Goal: Task Accomplishment & Management: Complete application form

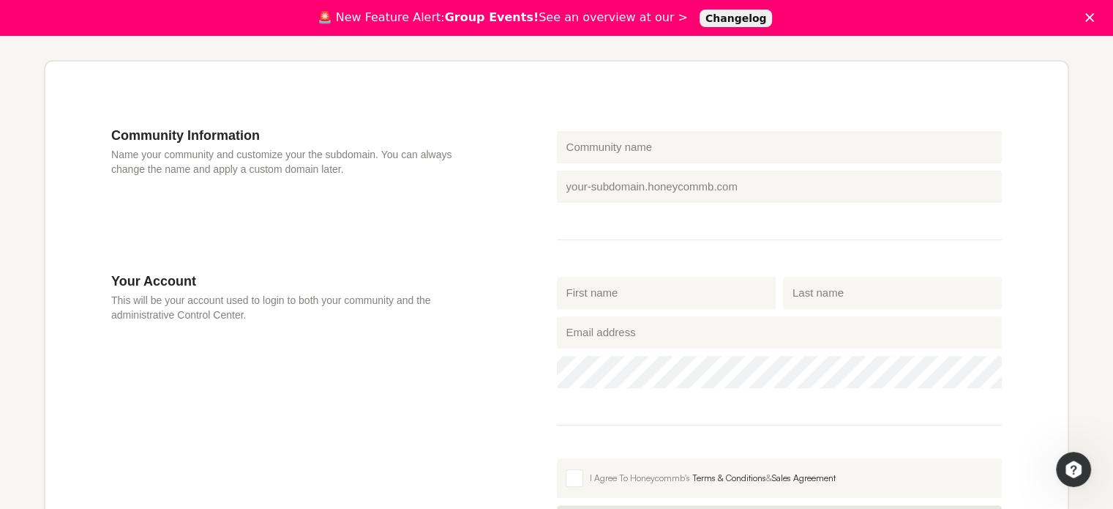
scroll to position [439, 0]
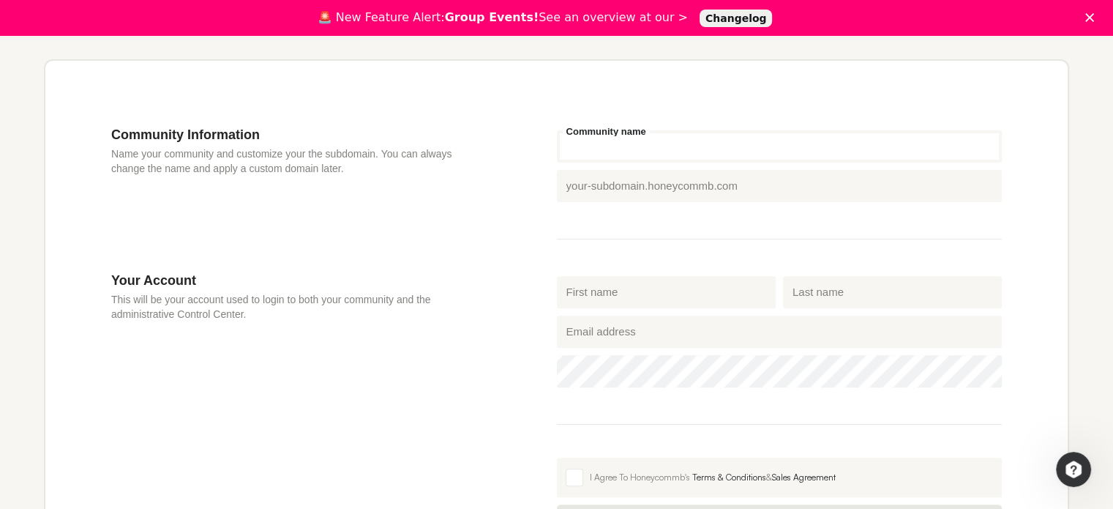
click at [666, 147] on input "Community name" at bounding box center [780, 146] width 446 height 32
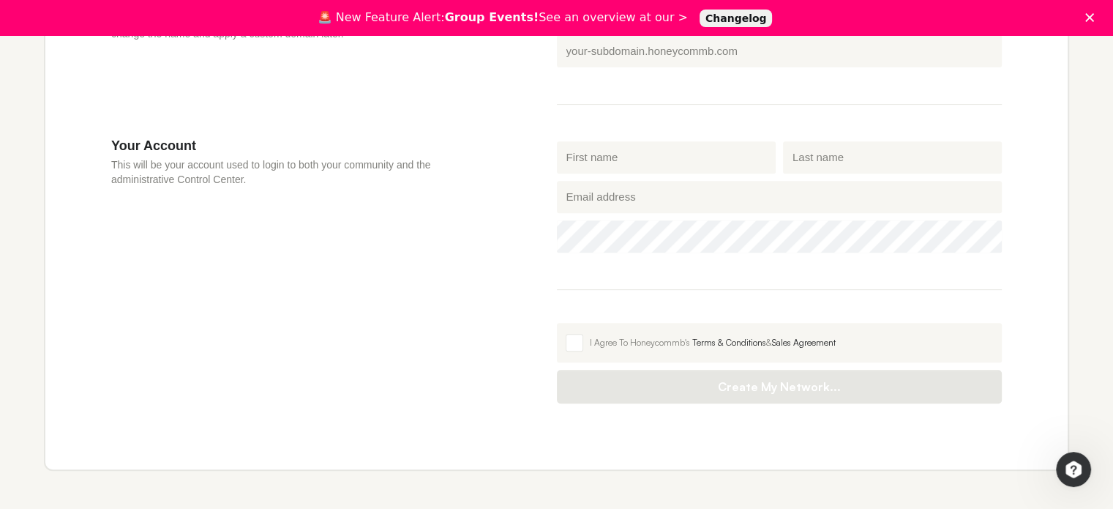
scroll to position [574, 0]
click at [657, 156] on form "Community Information Name your community and customize your the subdomain. You…" at bounding box center [556, 197] width 891 height 411
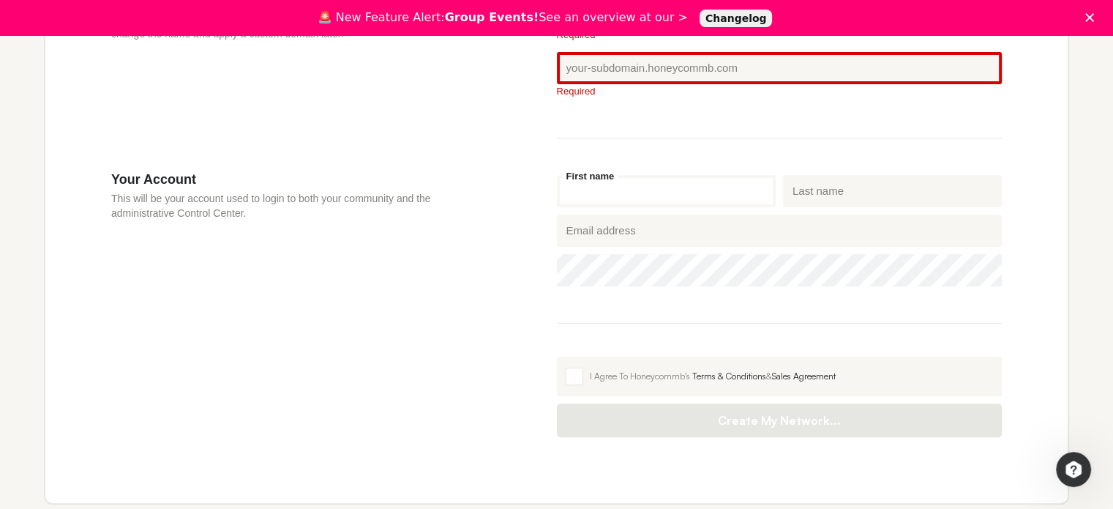
click at [656, 200] on input "First name" at bounding box center [666, 191] width 219 height 32
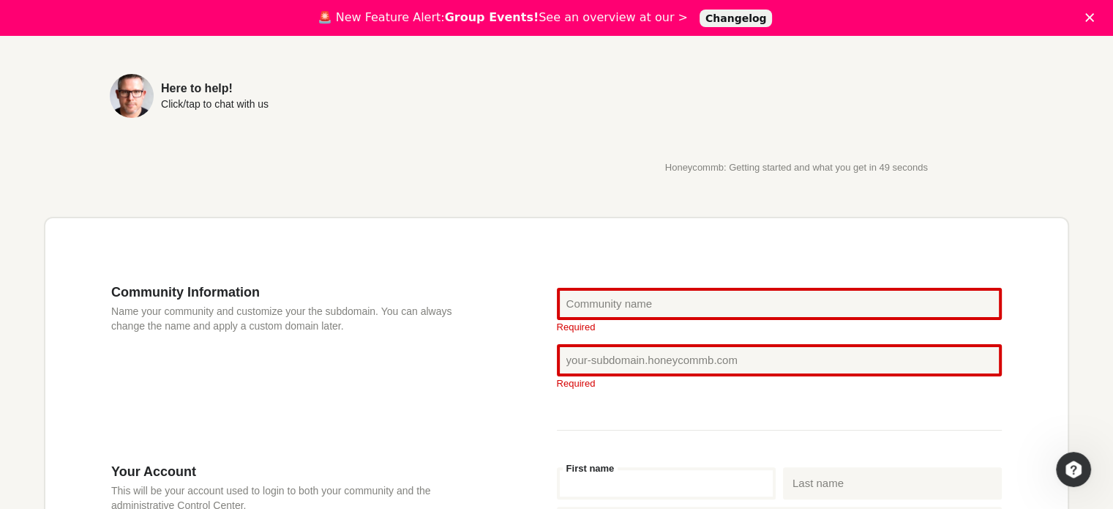
scroll to position [281, 0]
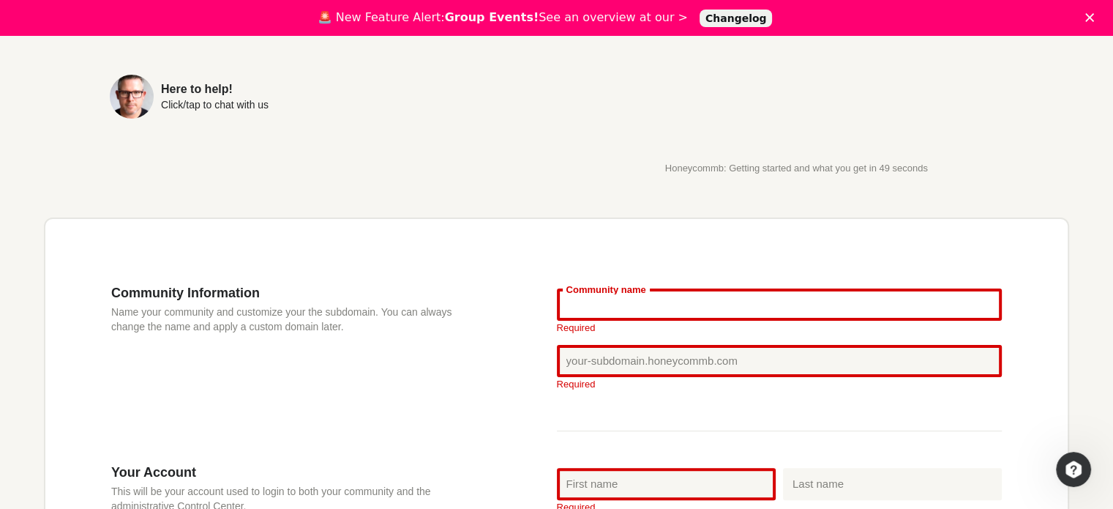
click at [615, 304] on input "Community name" at bounding box center [780, 304] width 446 height 32
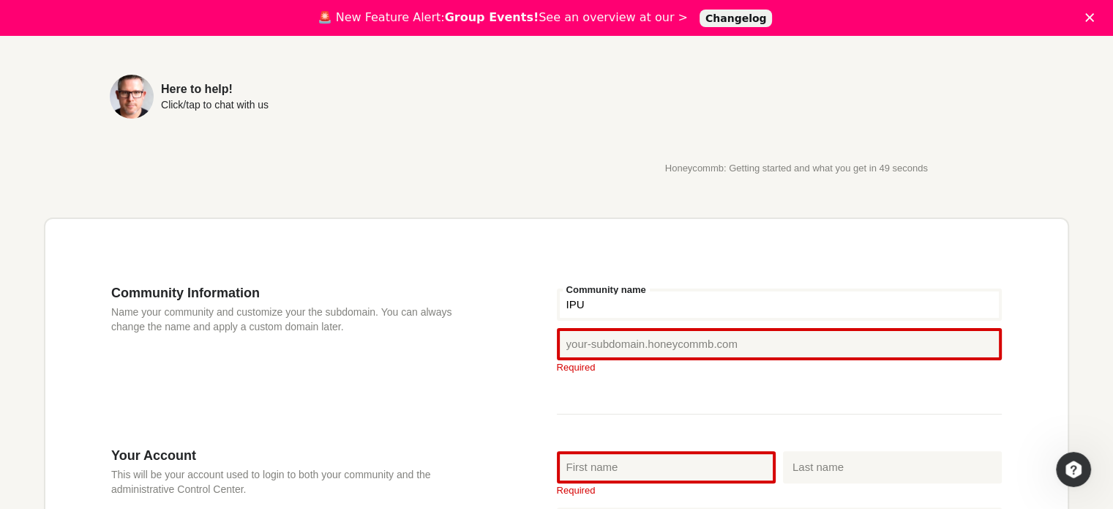
type input "IPU"
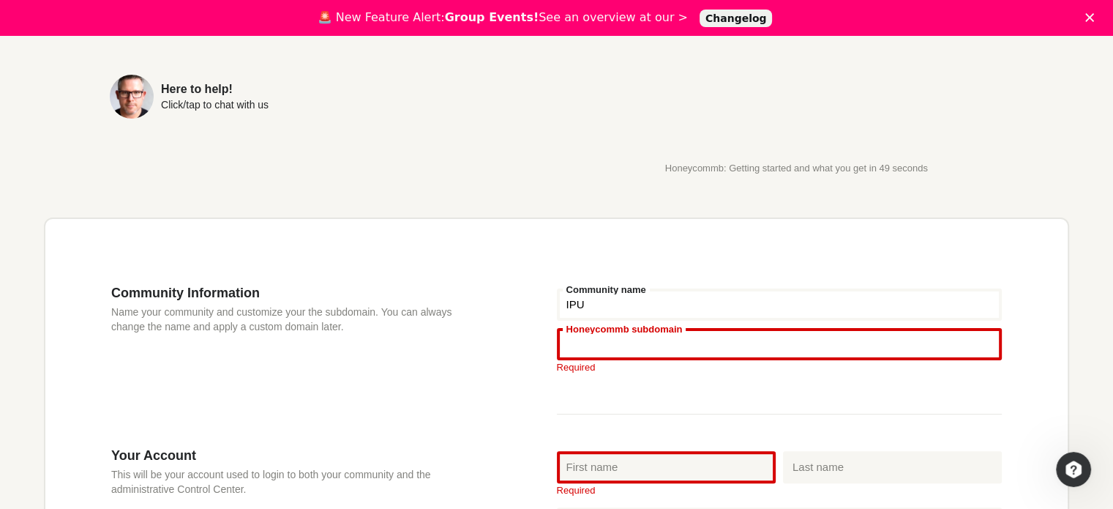
click at [715, 339] on input "Honeycommb subdomain" at bounding box center [780, 344] width 446 height 32
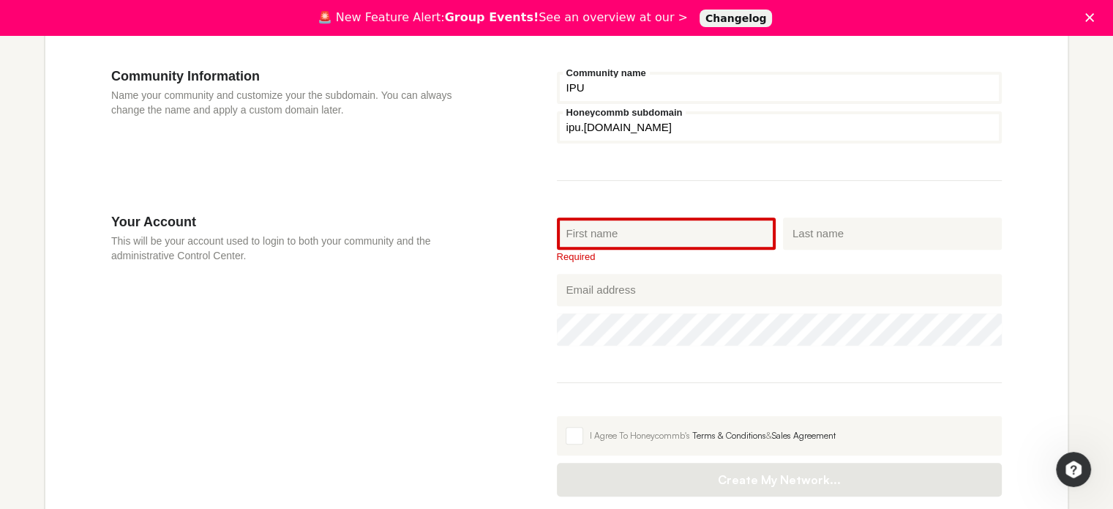
scroll to position [499, 0]
type input "ipu"
drag, startPoint x: 599, startPoint y: 84, endPoint x: 534, endPoint y: 94, distance: 65.8
click at [534, 94] on section "Community Information Name your community and customize your the subdomain. You…" at bounding box center [556, 140] width 891 height 146
type input "IGU"
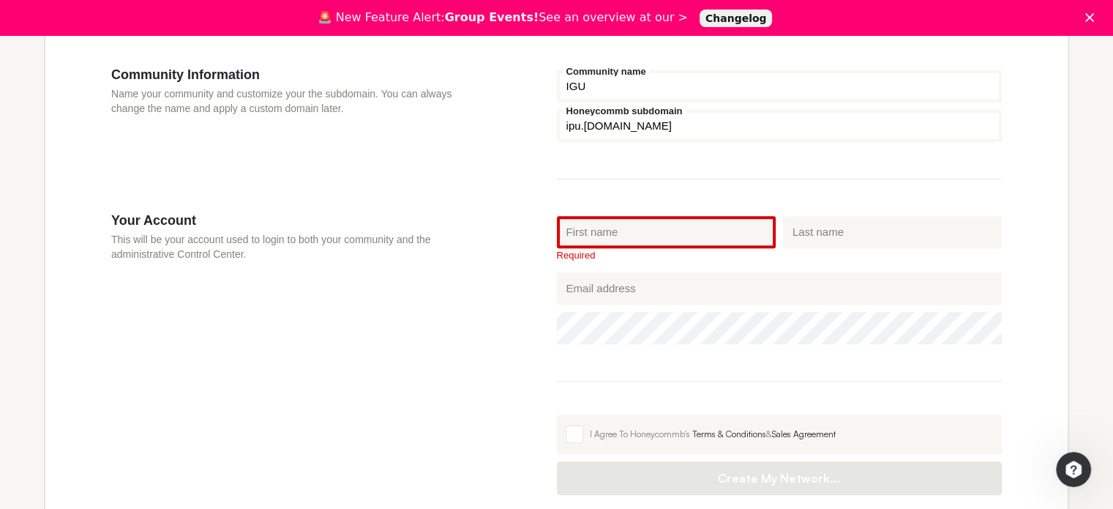
click at [572, 127] on input "ipu" at bounding box center [780, 126] width 446 height 32
type input "iGu"
click at [618, 228] on input "First name" at bounding box center [666, 232] width 219 height 32
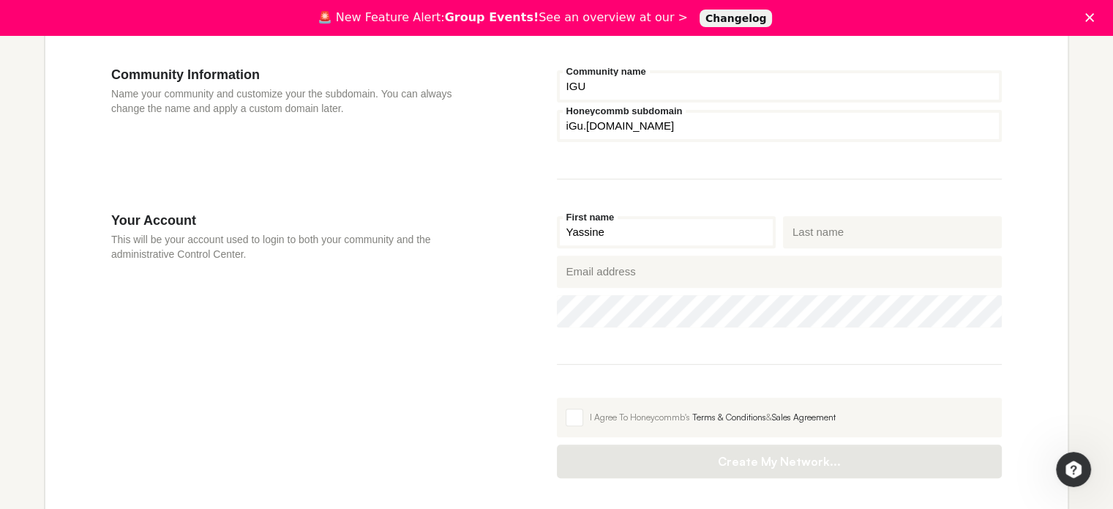
type input "Yassine"
type input "Elagdi"
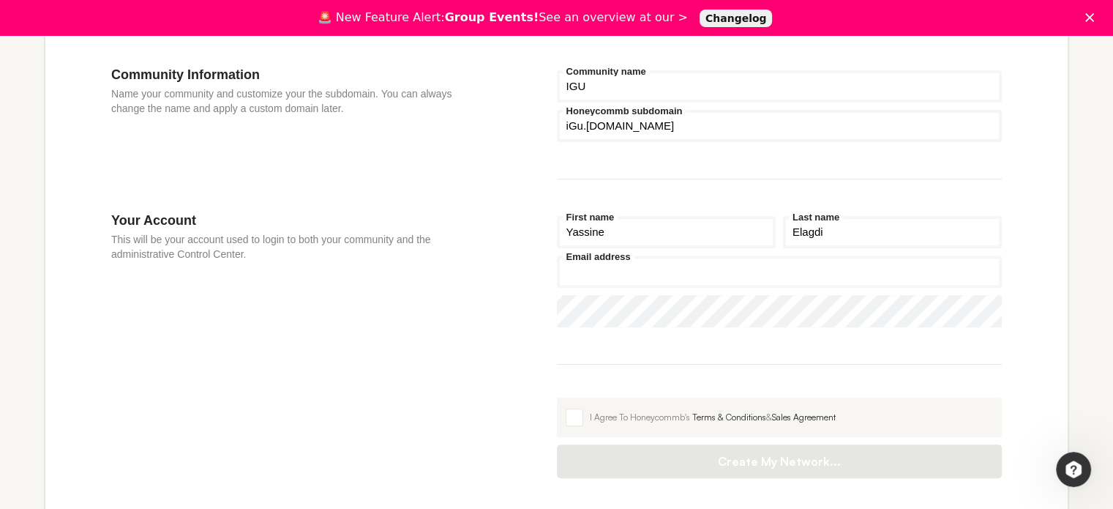
click at [603, 266] on input "Email address" at bounding box center [780, 271] width 446 height 32
click at [643, 288] on input "Email address" at bounding box center [780, 271] width 446 height 32
type input "[EMAIL_ADDRESS][DOMAIN_NAME]"
click at [577, 416] on span at bounding box center [575, 417] width 18 height 18
click at [557, 397] on input "I Agree To Honeycommb's Terms & Conditions & Sales Agreement" at bounding box center [557, 397] width 0 height 0
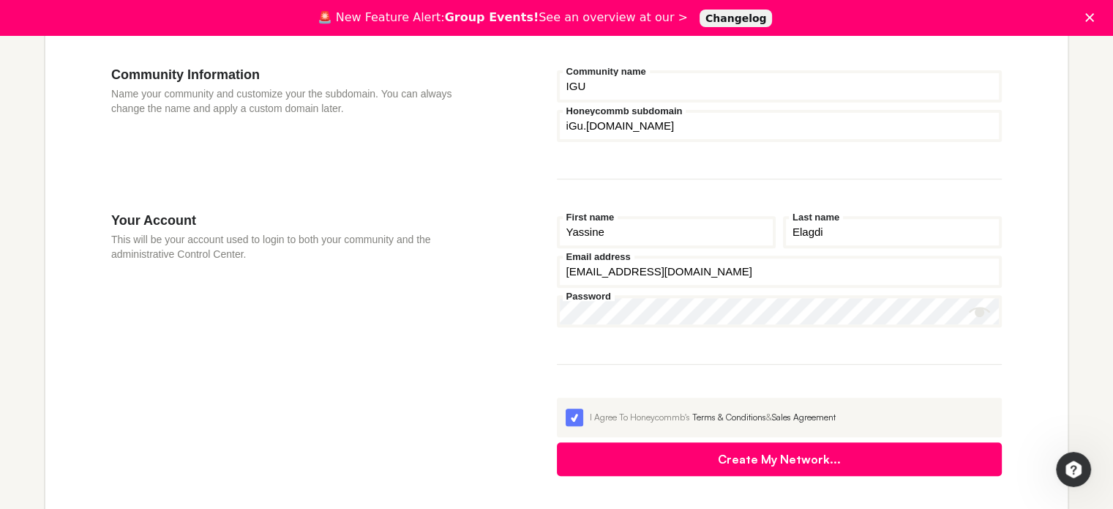
click at [670, 463] on button "Create My Network..." at bounding box center [780, 459] width 446 height 34
